Goal: Task Accomplishment & Management: Use online tool/utility

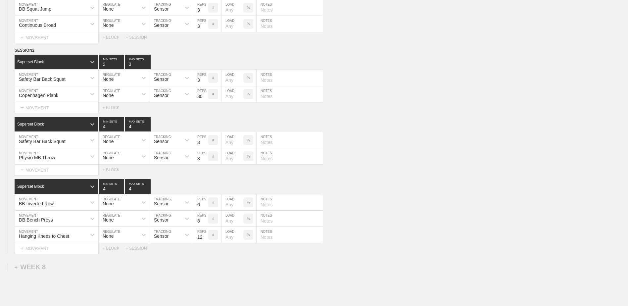
scroll to position [2914, 0]
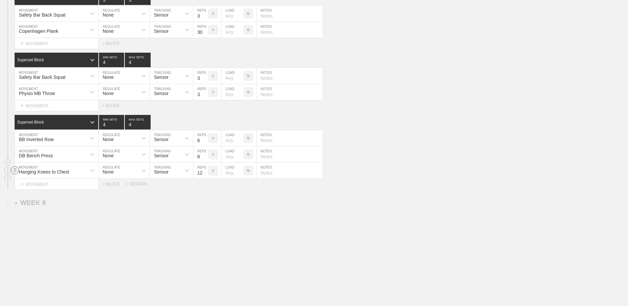
click at [16, 171] on circle at bounding box center [15, 170] width 8 height 8
click at [40, 186] on div "DELETE" at bounding box center [46, 183] width 53 height 10
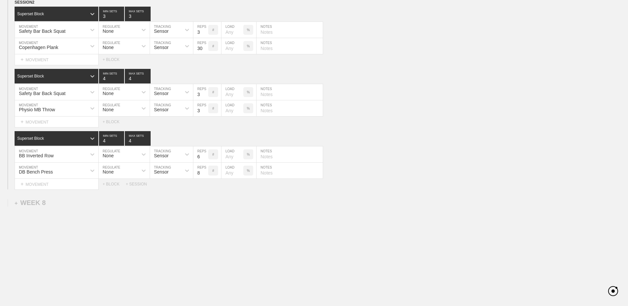
scroll to position [2898, 0]
type input "3"
click at [121, 142] on input "3" at bounding box center [111, 138] width 25 height 15
type input "3"
click at [148, 142] on input "3" at bounding box center [138, 138] width 26 height 15
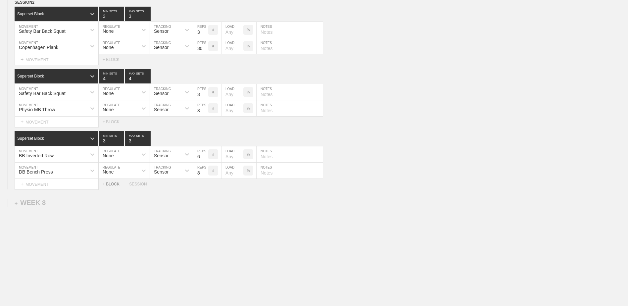
click at [112, 182] on div "+ BLOCK" at bounding box center [114, 184] width 23 height 5
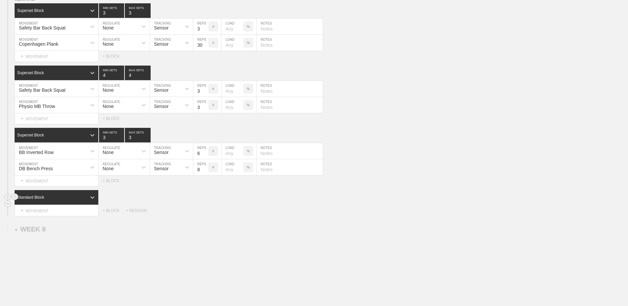
click at [59, 197] on div "Standard Block" at bounding box center [57, 197] width 84 height 15
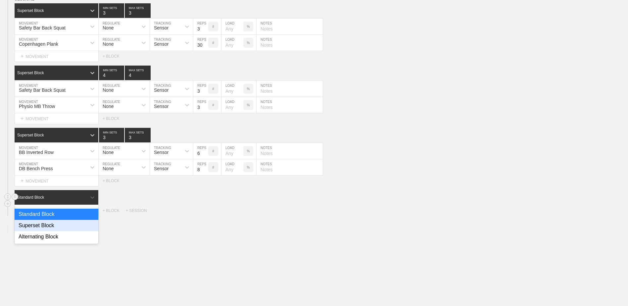
click at [51, 230] on div "Superset Block" at bounding box center [57, 225] width 84 height 11
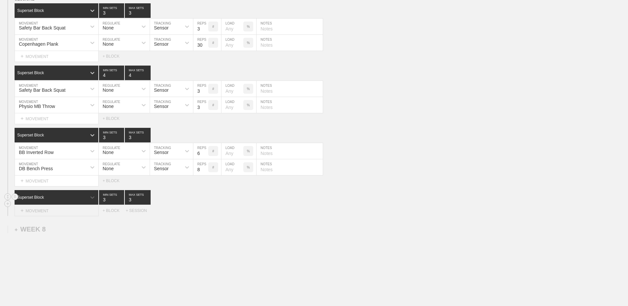
click at [47, 216] on div "+ MOVEMENT" at bounding box center [57, 210] width 84 height 11
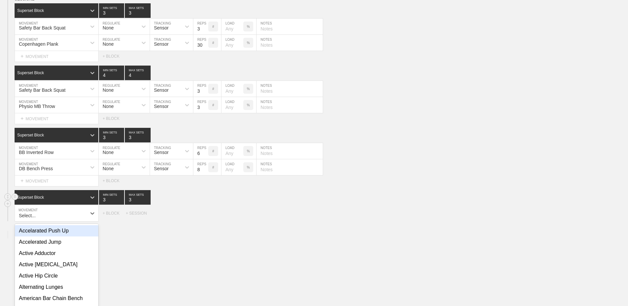
scroll to position [2921, 0]
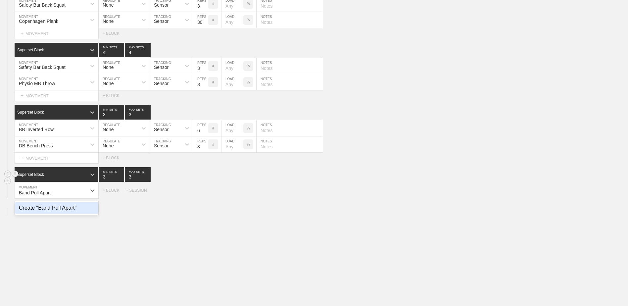
click at [53, 212] on div "Create "Band Pull Apart"" at bounding box center [56, 207] width 83 height 11
type input "Band Pull Apart"
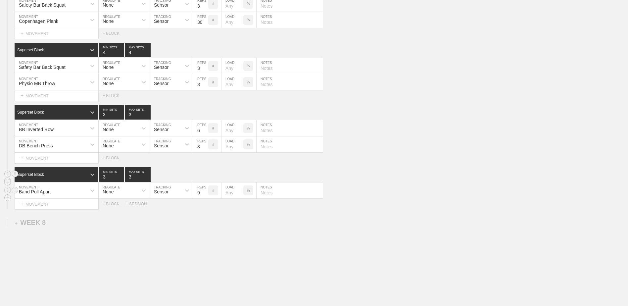
click at [206, 195] on input "9" at bounding box center [200, 190] width 15 height 16
click at [206, 195] on input "10" at bounding box center [200, 190] width 15 height 16
click at [205, 195] on input "11" at bounding box center [200, 190] width 15 height 16
type input "12"
click at [205, 195] on input "12" at bounding box center [200, 190] width 15 height 16
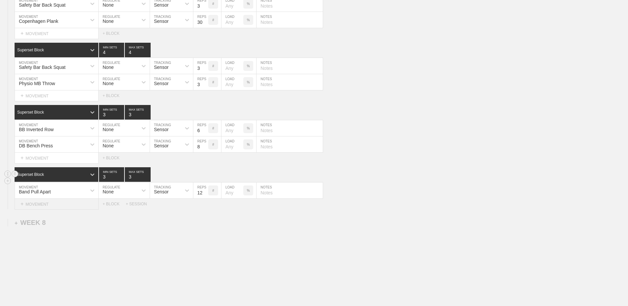
click at [41, 206] on div "+ MOVEMENT" at bounding box center [57, 204] width 84 height 11
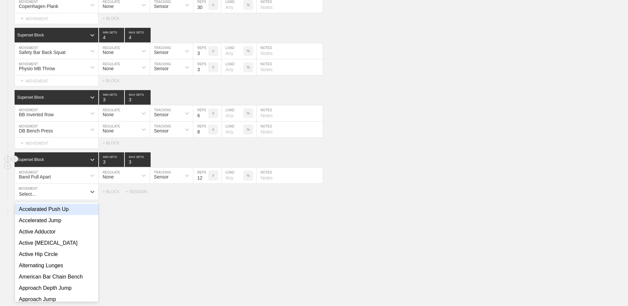
scroll to position [2937, 0]
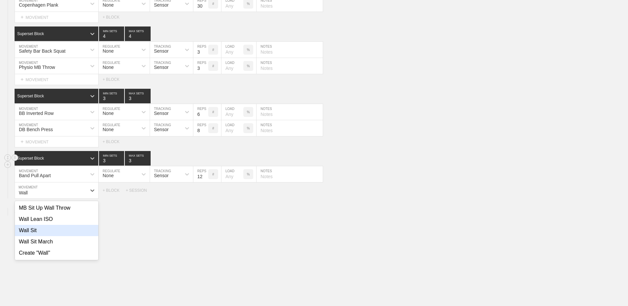
click at [48, 236] on div "Wall Sit" at bounding box center [56, 230] width 83 height 11
type input "Wall"
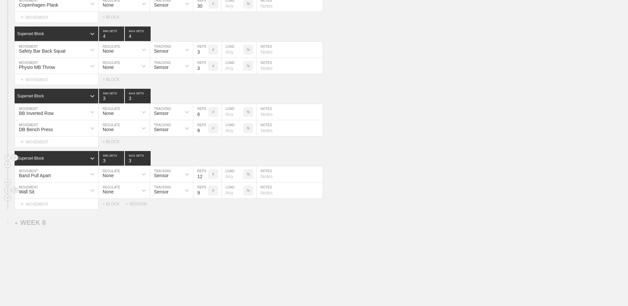
click at [207, 194] on input "9" at bounding box center [200, 190] width 15 height 16
click at [207, 194] on input "10" at bounding box center [200, 190] width 15 height 16
click at [207, 194] on input "11" at bounding box center [200, 190] width 15 height 16
click at [207, 194] on input "12" at bounding box center [200, 190] width 15 height 16
click at [207, 194] on input "13" at bounding box center [200, 190] width 15 height 16
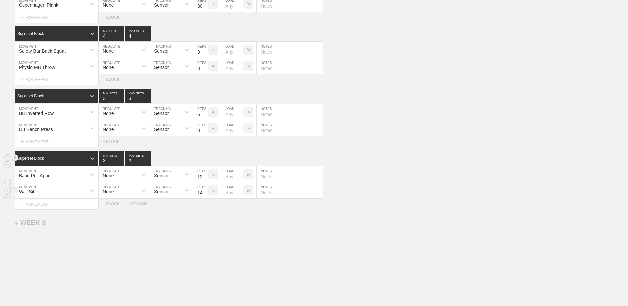
click at [207, 194] on input "14" at bounding box center [200, 190] width 15 height 16
click at [207, 194] on input "15" at bounding box center [200, 190] width 15 height 16
click at [207, 194] on input "16" at bounding box center [200, 190] width 15 height 16
click at [207, 194] on input "17" at bounding box center [200, 190] width 15 height 16
click at [207, 194] on input "18" at bounding box center [200, 190] width 15 height 16
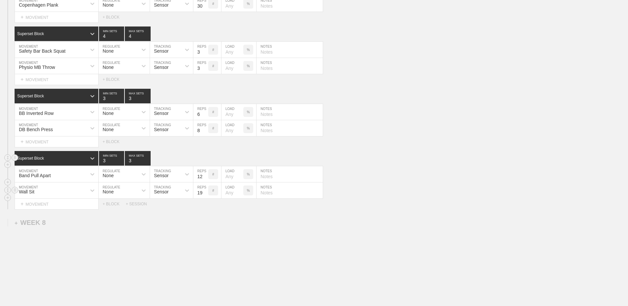
click at [207, 194] on input "19" at bounding box center [200, 190] width 15 height 16
type input "20"
click at [207, 194] on input "20" at bounding box center [200, 190] width 15 height 16
